Goal: Obtain resource: Download file/media

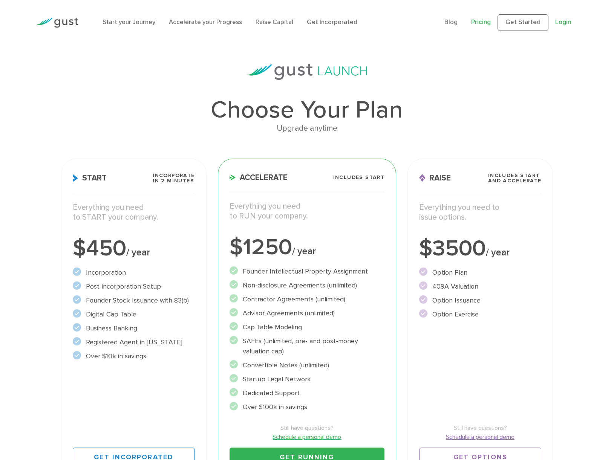
click at [567, 22] on link "Login" at bounding box center [563, 22] width 16 height 8
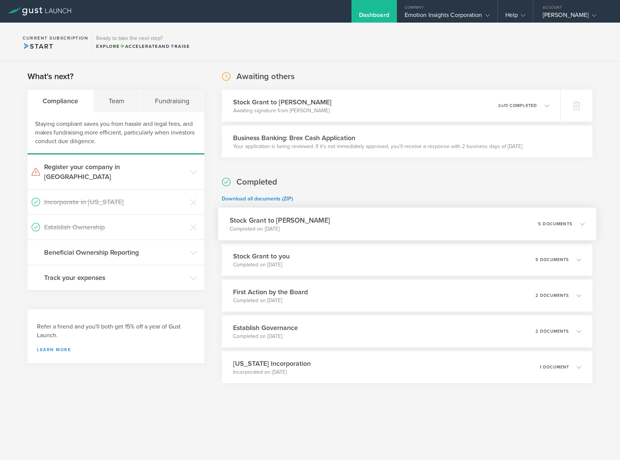
click at [550, 227] on div "5 documents" at bounding box center [561, 224] width 46 height 13
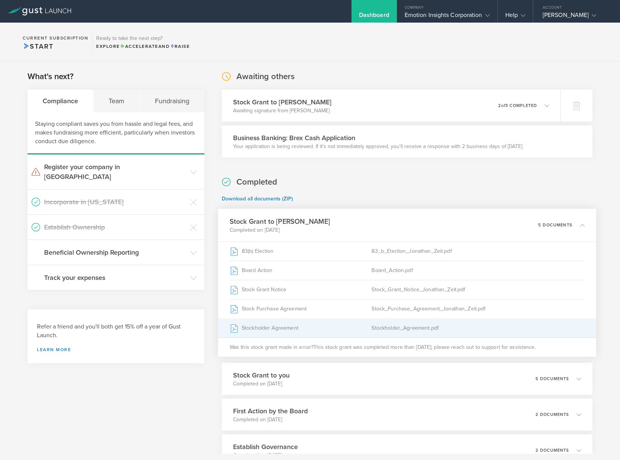
click at [256, 328] on div "Stockholder Agreement" at bounding box center [300, 328] width 142 height 19
click at [384, 330] on div "Stockholder_Agreement.pdf" at bounding box center [477, 328] width 213 height 19
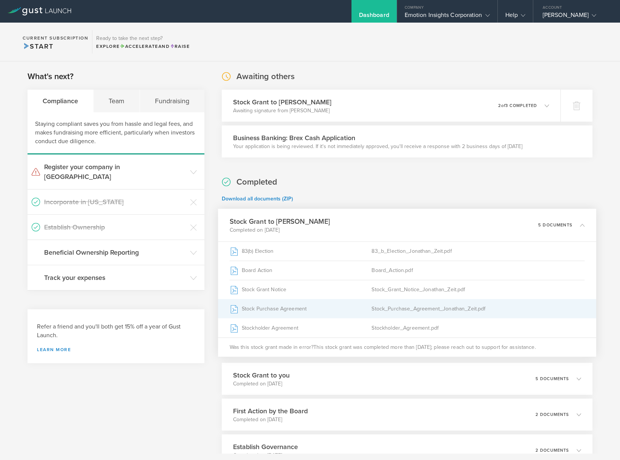
click at [261, 313] on div "Stock Purchase Agreement" at bounding box center [300, 309] width 142 height 19
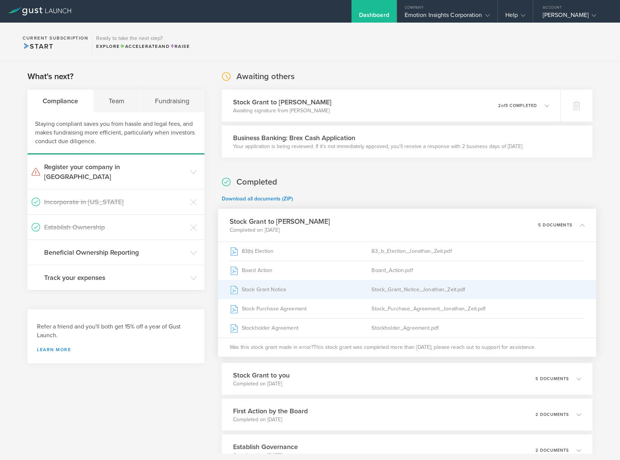
click at [258, 291] on div "Stock Grant Notice" at bounding box center [300, 290] width 142 height 19
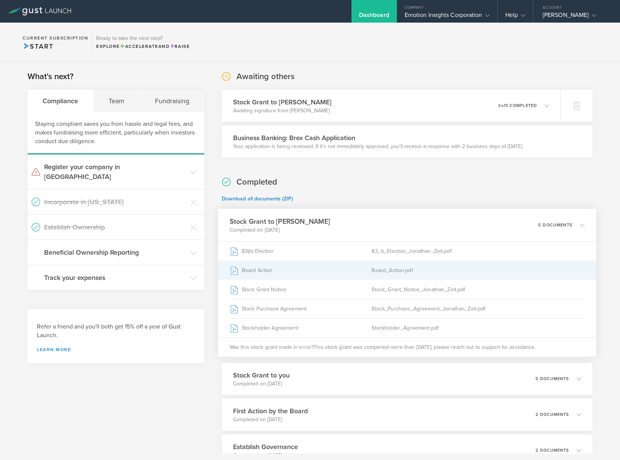
click at [244, 271] on div "Board Action" at bounding box center [300, 270] width 142 height 19
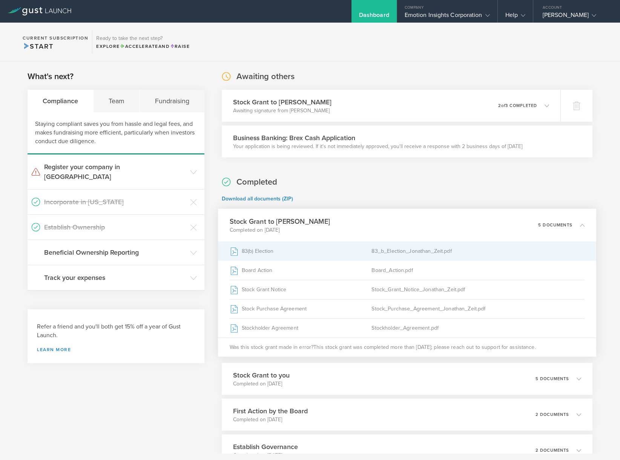
click at [254, 253] on div "83(b) Election" at bounding box center [300, 251] width 142 height 19
